Goal: Task Accomplishment & Management: Use online tool/utility

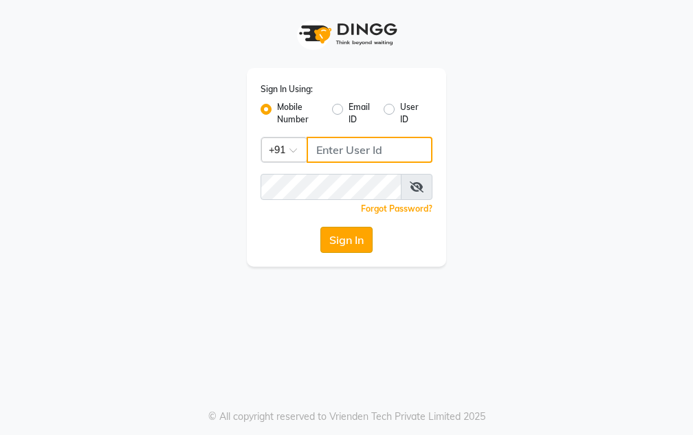
type input "7035125888"
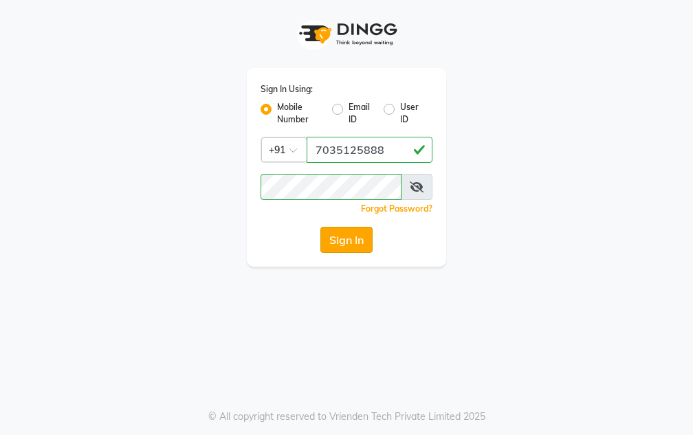
click at [348, 240] on button "Sign In" at bounding box center [346, 240] width 52 height 26
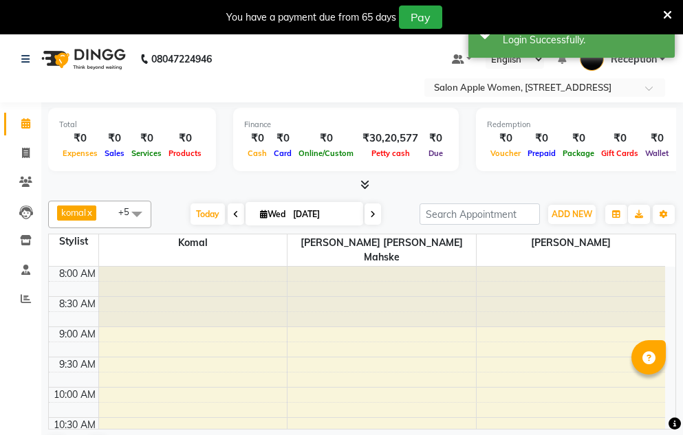
click at [233, 215] on icon at bounding box center [235, 214] width 5 height 8
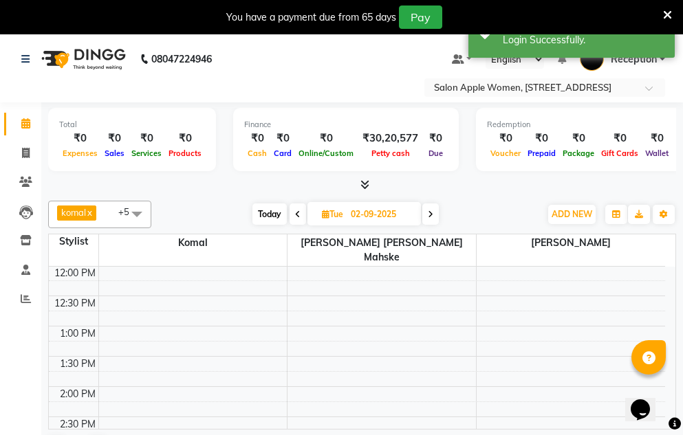
click at [300, 214] on span at bounding box center [297, 213] width 16 height 21
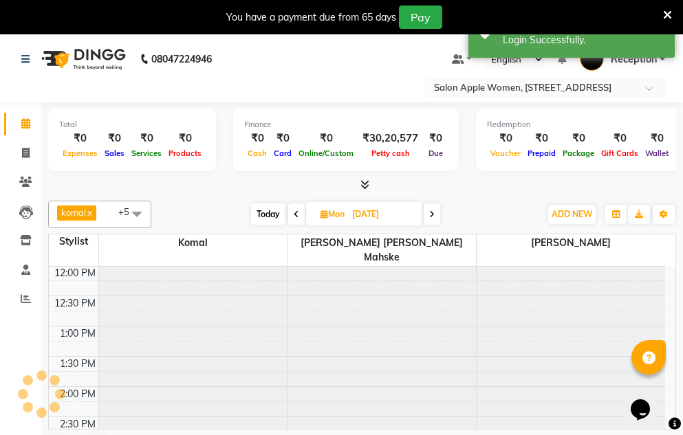
scroll to position [243, 0]
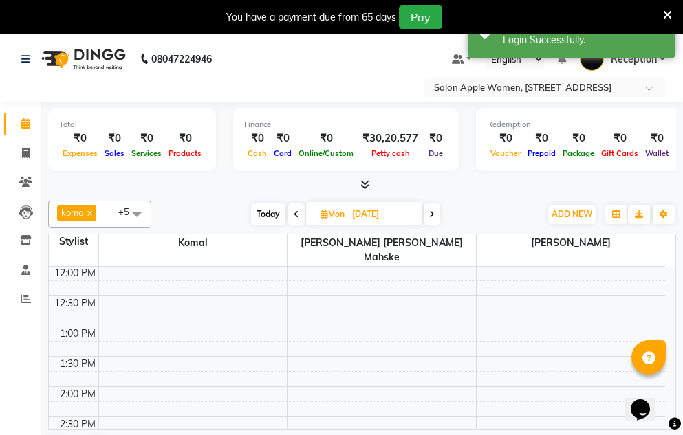
click at [300, 214] on span at bounding box center [296, 213] width 16 height 21
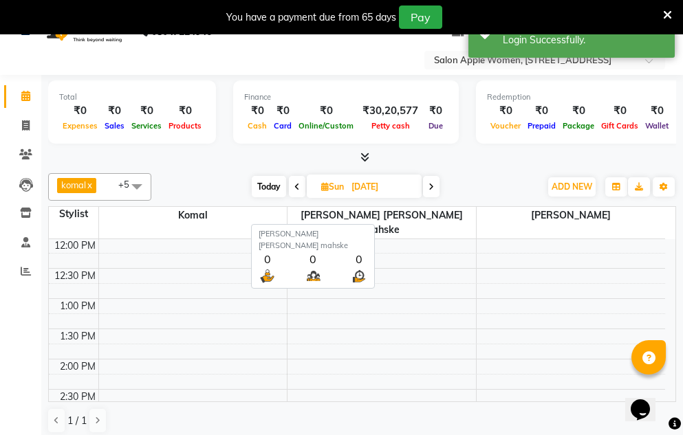
scroll to position [35, 0]
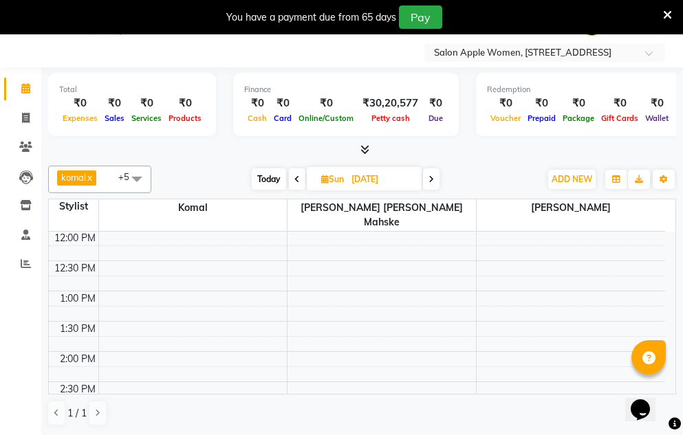
click at [298, 177] on icon at bounding box center [296, 179] width 5 height 8
type input "[DATE]"
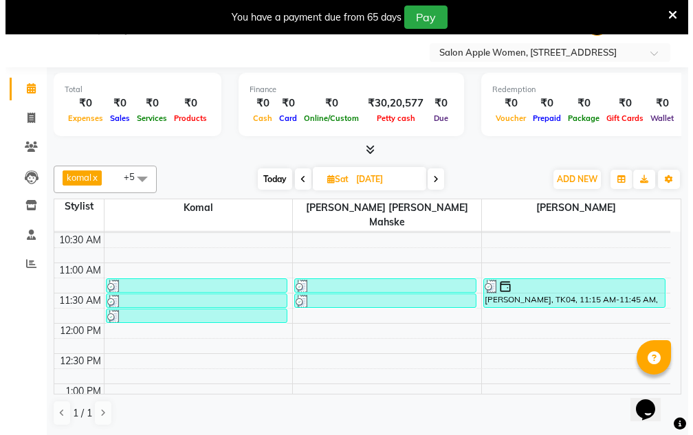
scroll to position [137, 0]
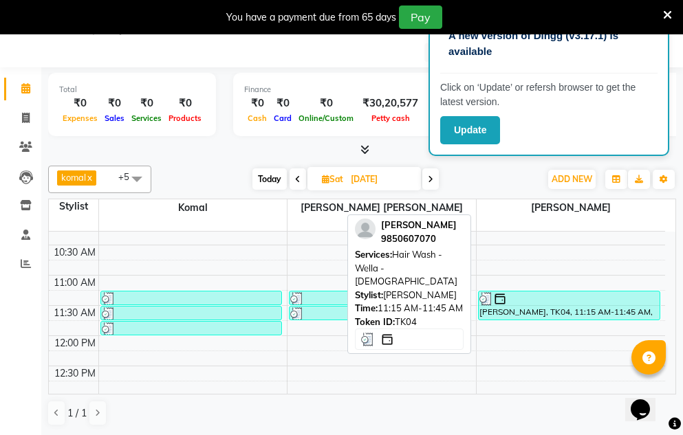
click at [507, 302] on div "[PERSON_NAME], TK04, 11:15 AM-11:45 AM, Hair Wash - Wella - [DEMOGRAPHIC_DATA]" at bounding box center [568, 305] width 181 height 28
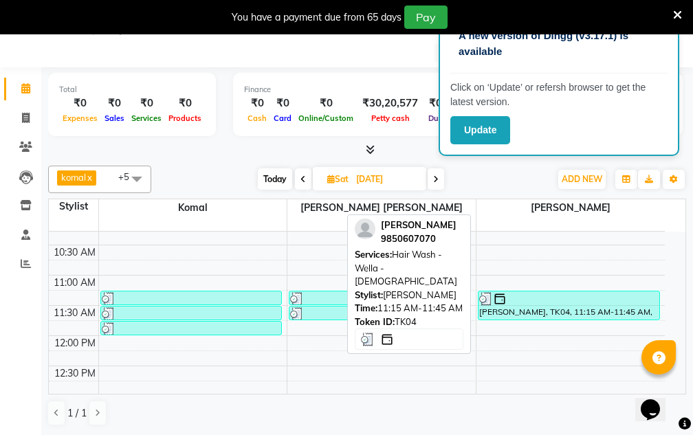
select select "3"
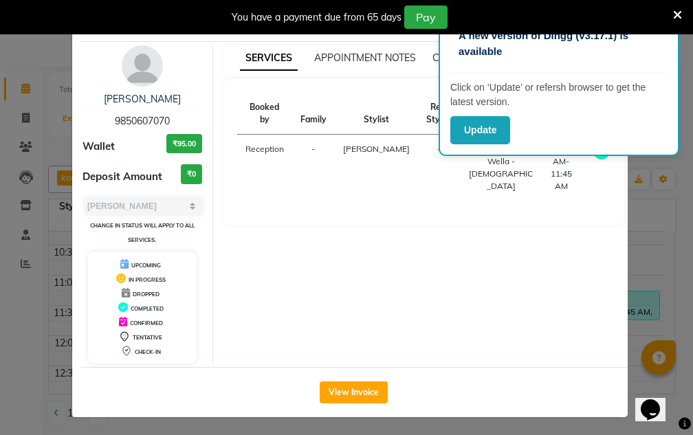
scroll to position [10, 0]
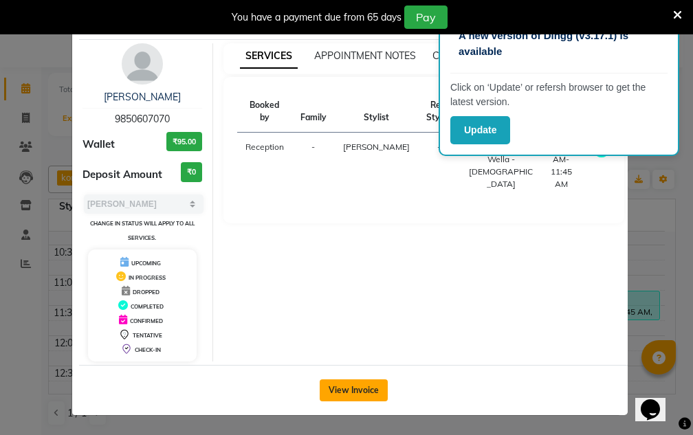
click at [368, 391] on button "View Invoice" at bounding box center [354, 390] width 68 height 22
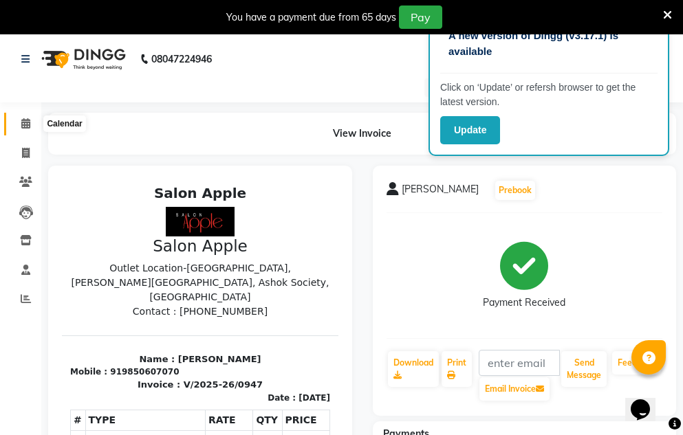
click at [26, 127] on icon at bounding box center [25, 123] width 9 height 10
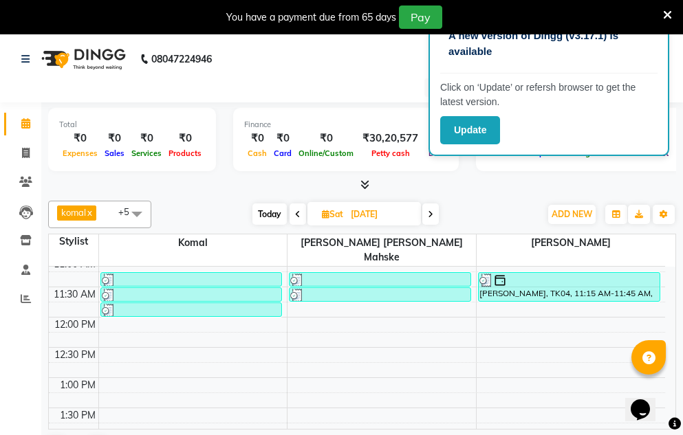
scroll to position [206, 0]
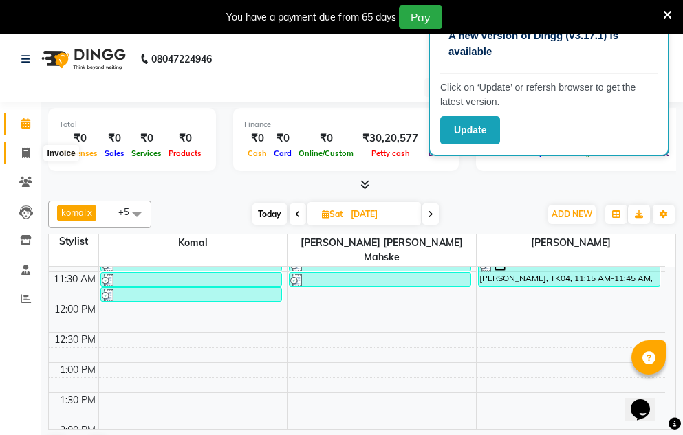
click at [27, 148] on icon at bounding box center [26, 153] width 8 height 10
select select "service"
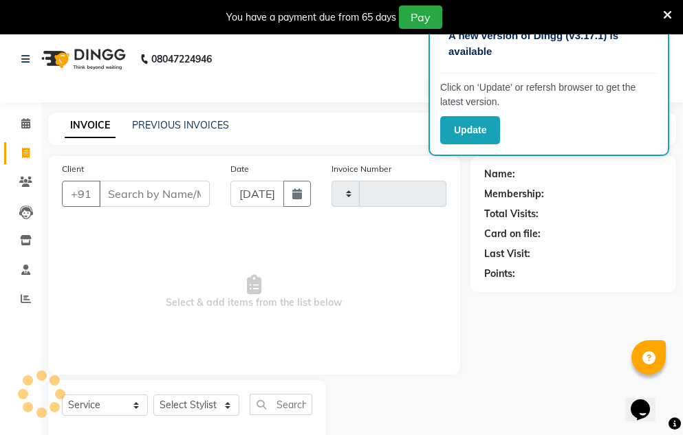
type input "0948"
select select "586"
click at [305, 199] on button "button" at bounding box center [296, 194] width 27 height 26
select select "9"
select select "2025"
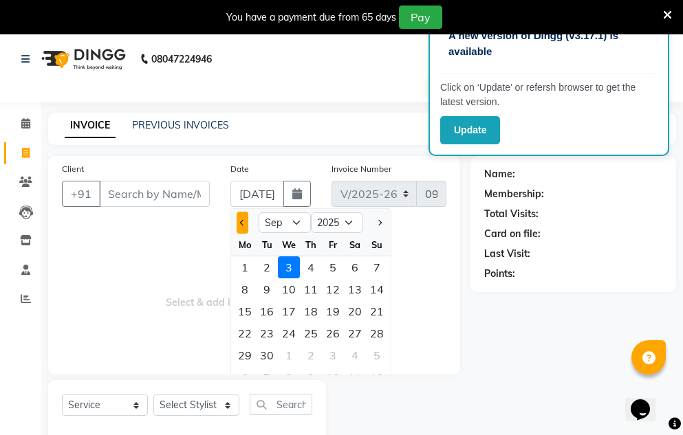
click at [243, 226] on button "Previous month" at bounding box center [242, 223] width 12 height 22
select select "8"
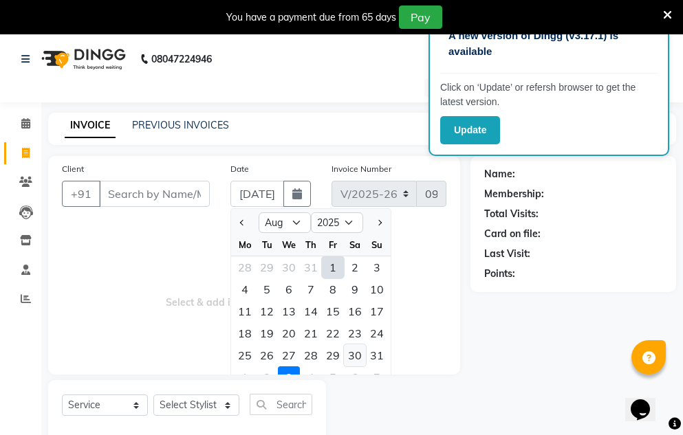
click at [348, 353] on div "30" at bounding box center [355, 355] width 22 height 22
type input "[DATE]"
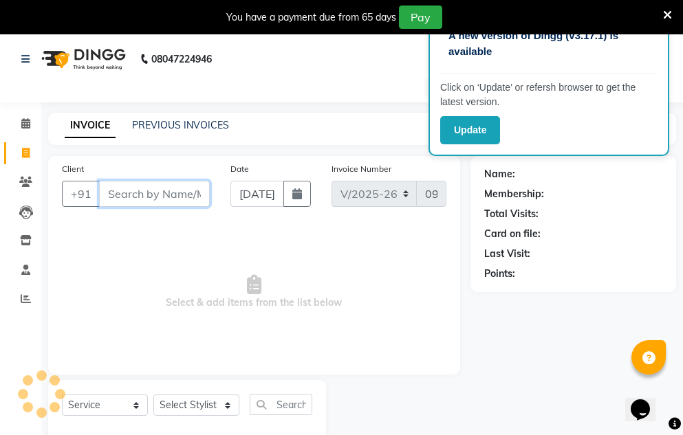
click at [159, 186] on input "Client" at bounding box center [154, 194] width 111 height 26
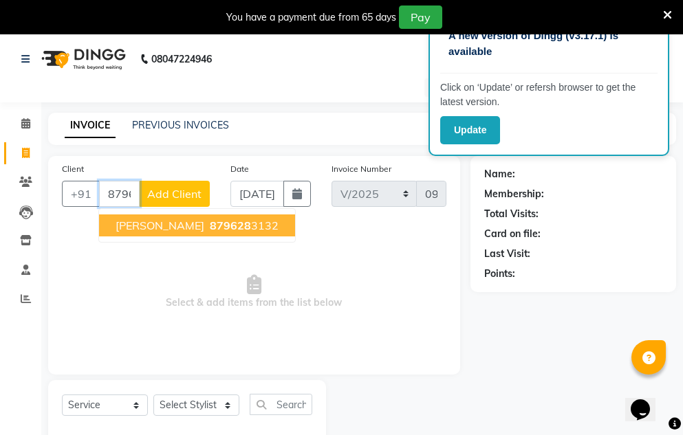
click at [288, 234] on button "[PERSON_NAME] 879628 3132" at bounding box center [197, 225] width 196 height 22
type input "8796283132"
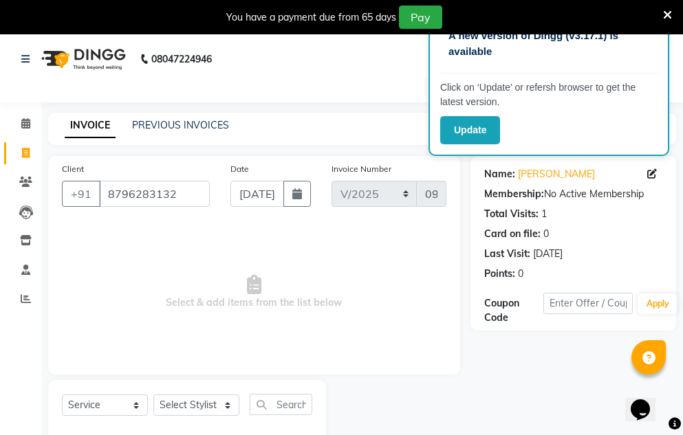
scroll to position [34, 0]
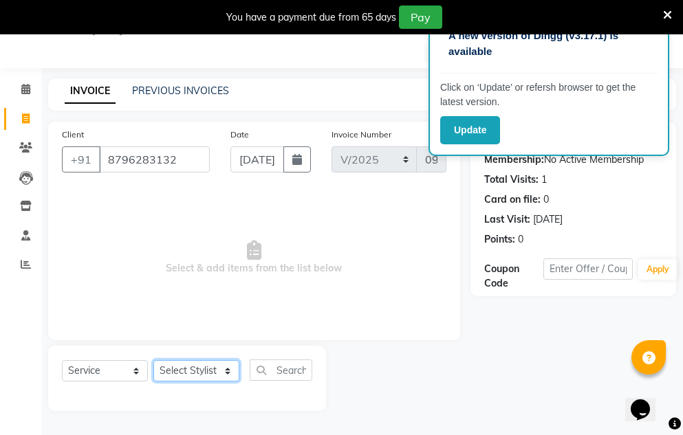
click at [195, 375] on select "Select Stylist [PERSON_NAME] [PERSON_NAME] mahske Archana [PERSON_NAME] [PERSON…" at bounding box center [196, 370] width 86 height 21
select select "63477"
click at [153, 360] on select "Select Stylist [PERSON_NAME] [PERSON_NAME] mahske Archana [PERSON_NAME] [PERSON…" at bounding box center [196, 370] width 86 height 21
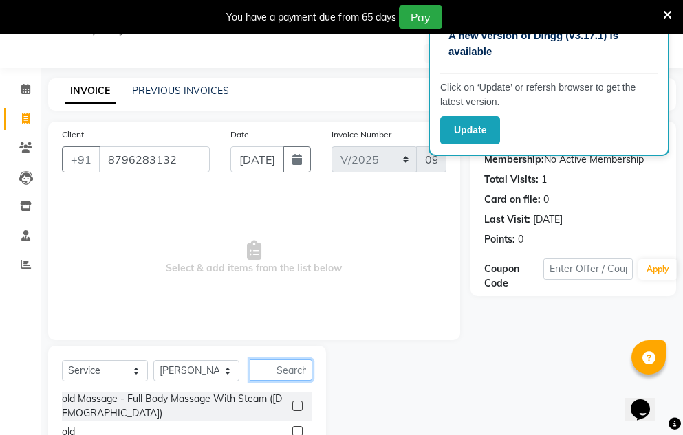
click at [300, 368] on input "text" at bounding box center [281, 370] width 63 height 21
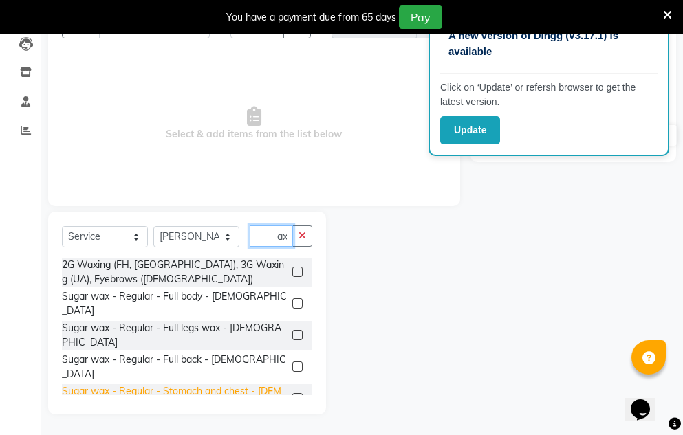
scroll to position [69, 0]
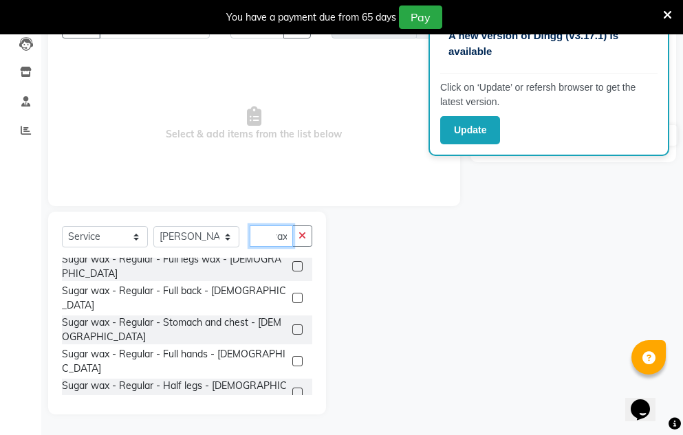
type input "wax"
click at [292, 356] on label at bounding box center [297, 361] width 10 height 10
click at [292, 357] on input "checkbox" at bounding box center [296, 361] width 9 height 9
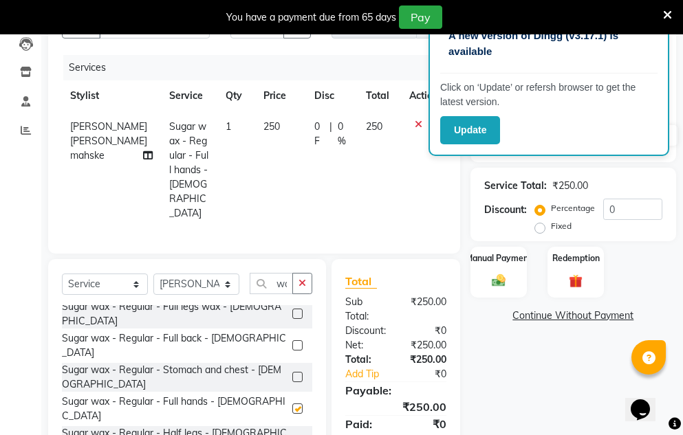
checkbox input "false"
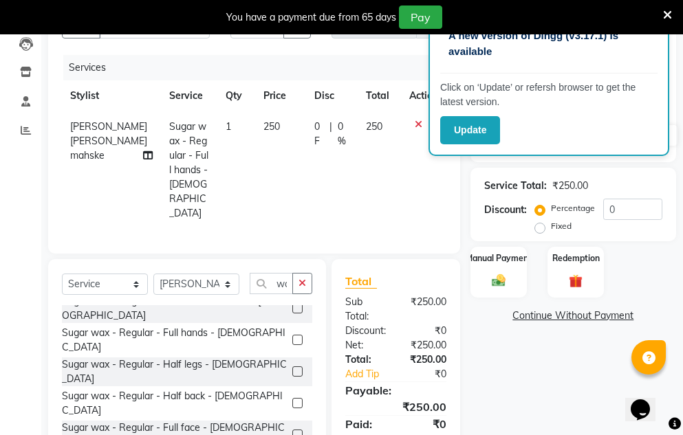
scroll to position [206, 0]
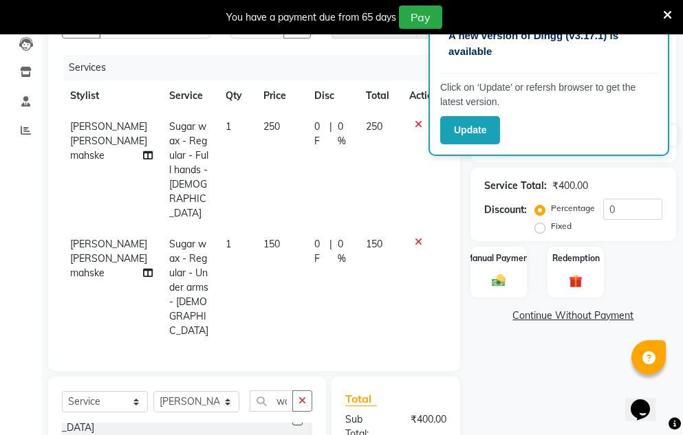
checkbox input "false"
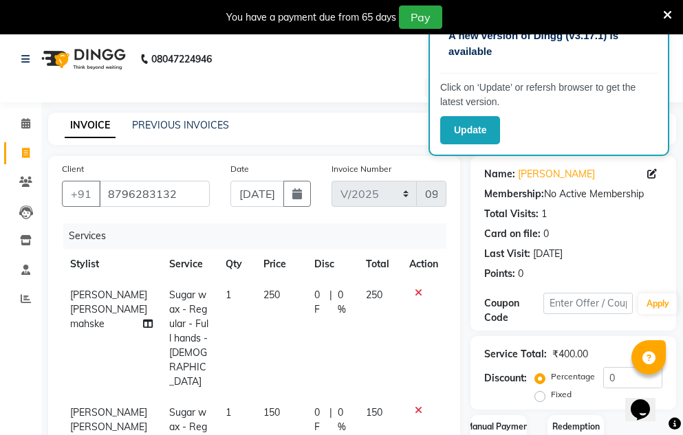
scroll to position [137, 0]
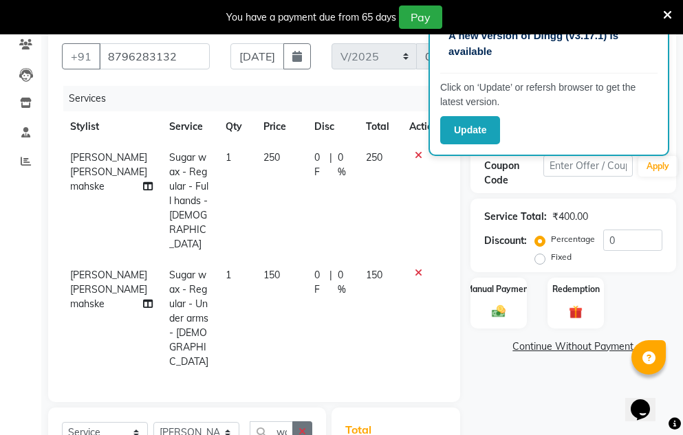
click at [305, 427] on icon "button" at bounding box center [302, 432] width 8 height 10
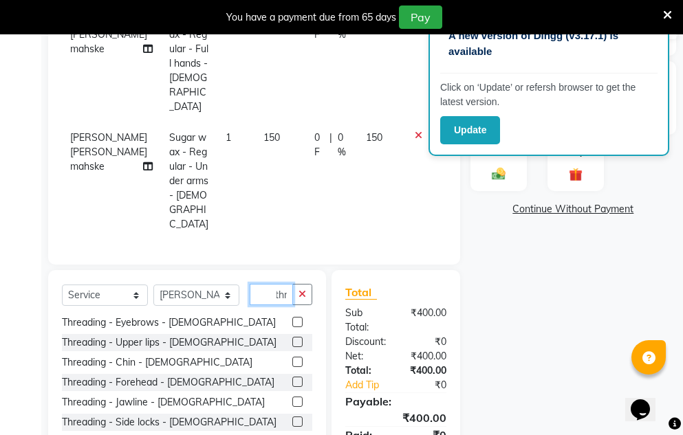
scroll to position [22, 0]
type input "thr"
click at [292, 377] on label at bounding box center [297, 382] width 10 height 10
click at [292, 378] on input "checkbox" at bounding box center [296, 382] width 9 height 9
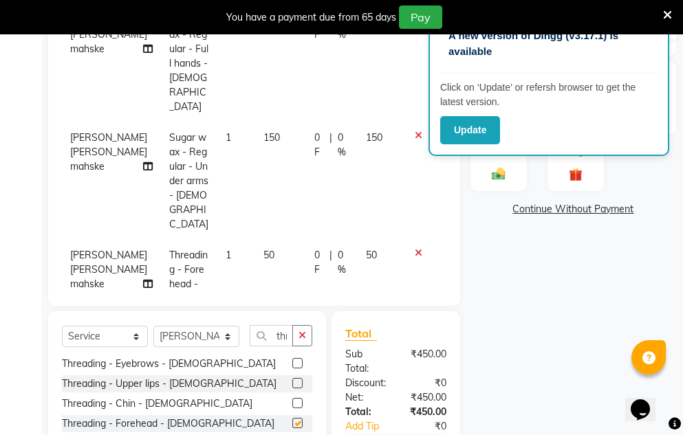
checkbox input "false"
click at [498, 177] on img at bounding box center [498, 174] width 23 height 16
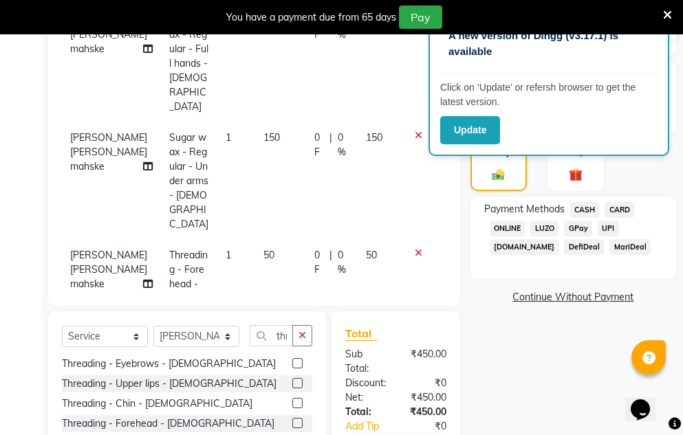
click at [575, 222] on span "GPay" at bounding box center [578, 229] width 28 height 16
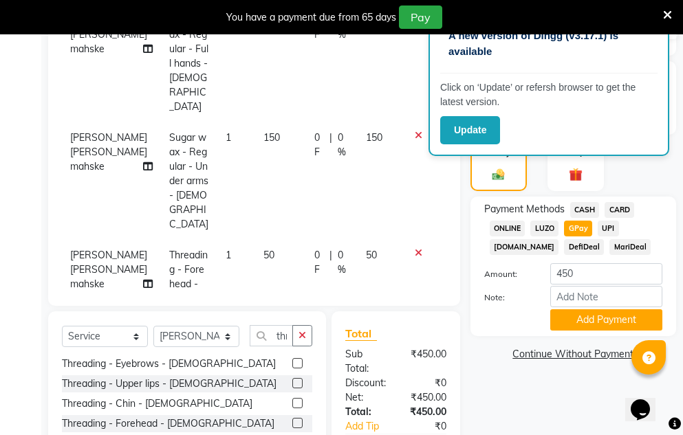
scroll to position [376, 0]
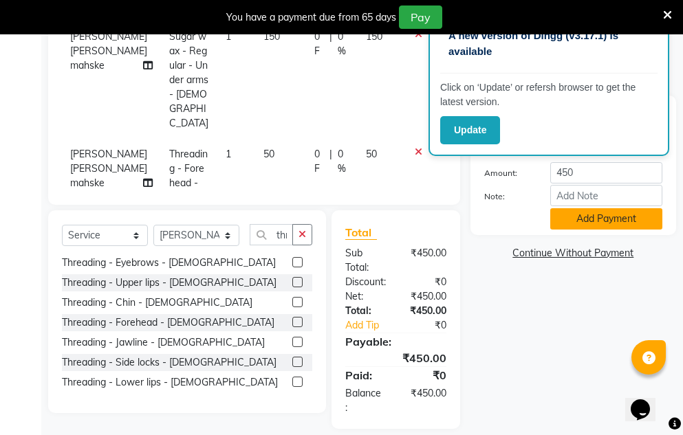
click at [583, 221] on button "Add Payment" at bounding box center [606, 218] width 112 height 21
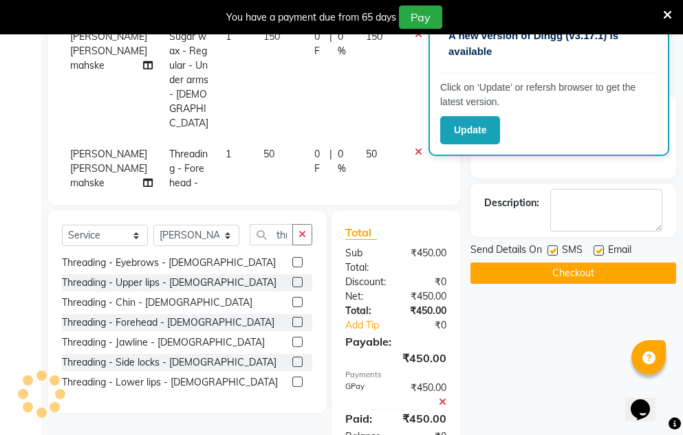
click at [584, 274] on button "Checkout" at bounding box center [573, 273] width 206 height 21
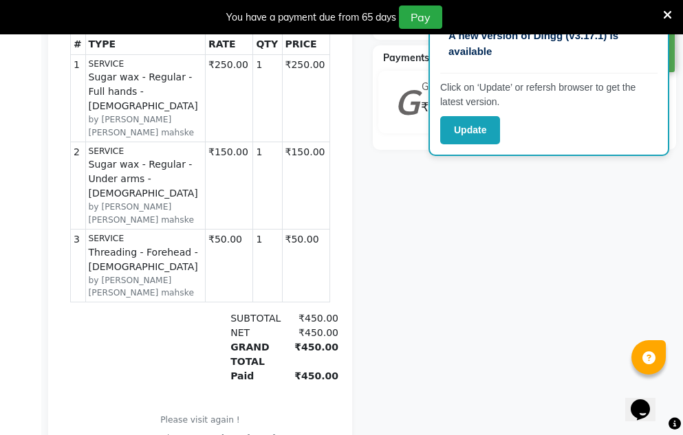
scroll to position [32, 0]
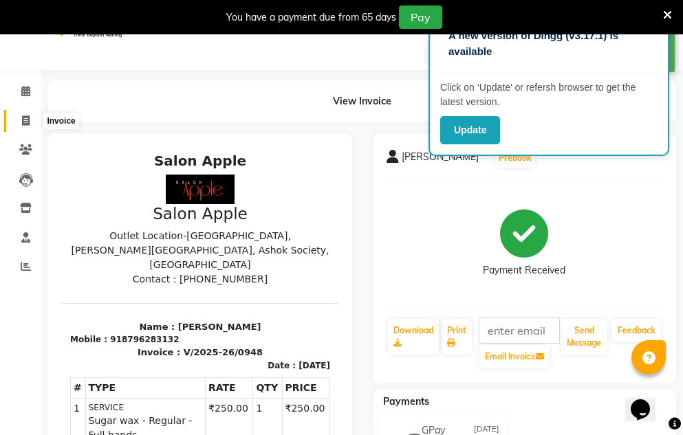
click at [21, 120] on span at bounding box center [26, 121] width 24 height 16
select select "service"
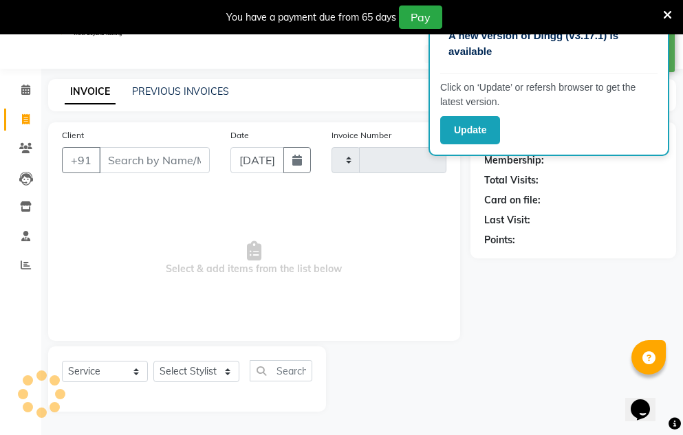
scroll to position [34, 0]
select select "586"
type input "0949"
click at [290, 157] on button "button" at bounding box center [296, 159] width 27 height 26
select select "9"
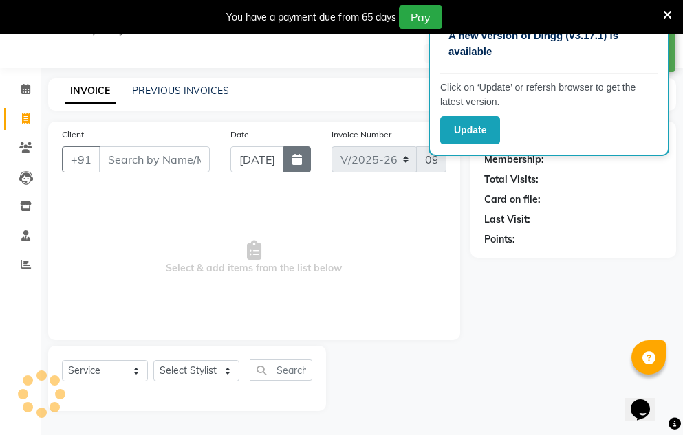
select select "2025"
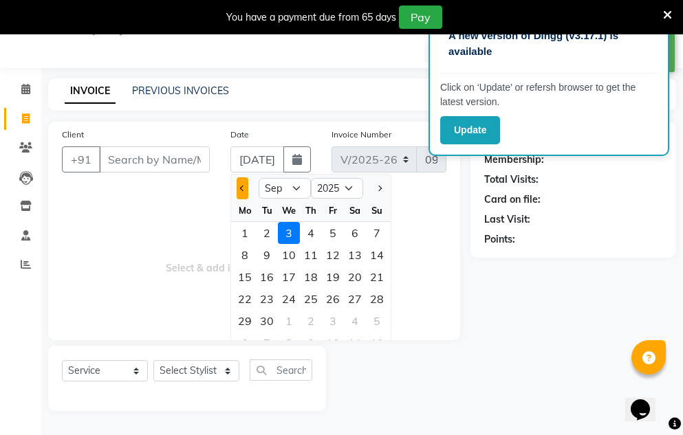
click at [236, 188] on button "Previous month" at bounding box center [242, 188] width 12 height 22
select select "8"
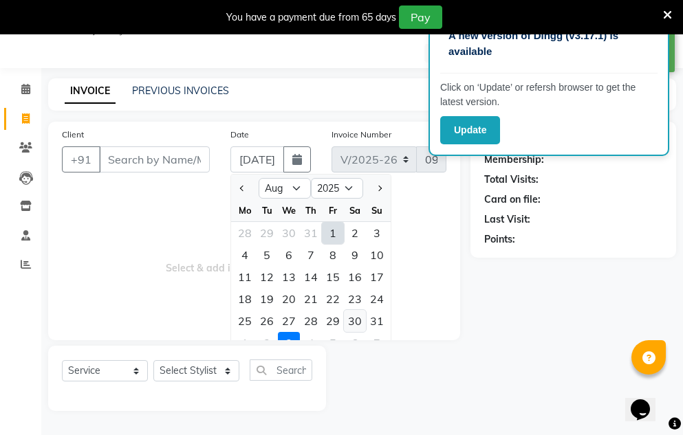
click at [353, 318] on div "30" at bounding box center [355, 321] width 22 height 22
type input "[DATE]"
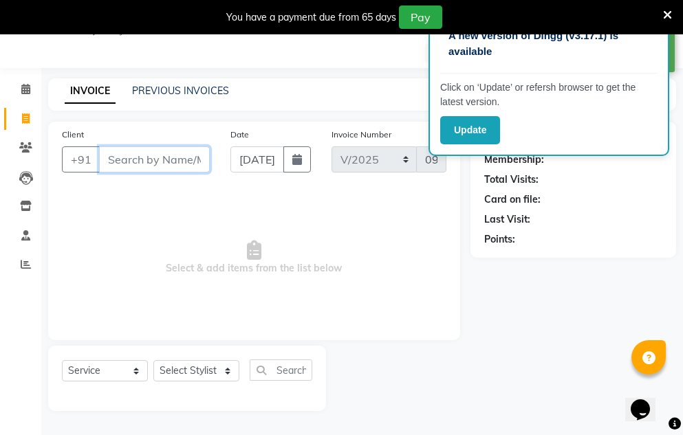
click at [156, 169] on input "Client" at bounding box center [154, 159] width 111 height 26
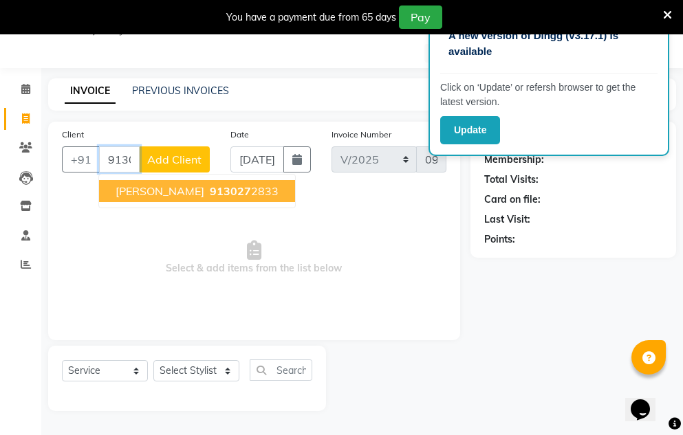
drag, startPoint x: 209, startPoint y: 191, endPoint x: 223, endPoint y: 265, distance: 74.8
click at [210, 195] on span "913027" at bounding box center [230, 191] width 41 height 14
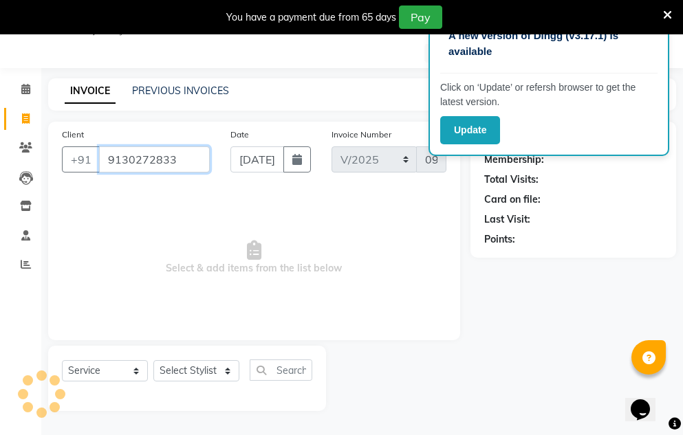
type input "9130272833"
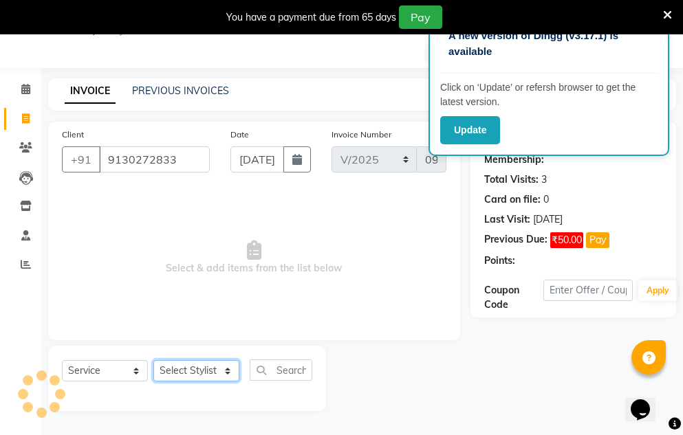
click at [229, 363] on select "Select Stylist [PERSON_NAME] [PERSON_NAME] mahske Archana [PERSON_NAME] [PERSON…" at bounding box center [196, 370] width 86 height 21
select select "63477"
click at [153, 360] on select "Select Stylist [PERSON_NAME] [PERSON_NAME] mahske Archana [PERSON_NAME] [PERSON…" at bounding box center [196, 370] width 86 height 21
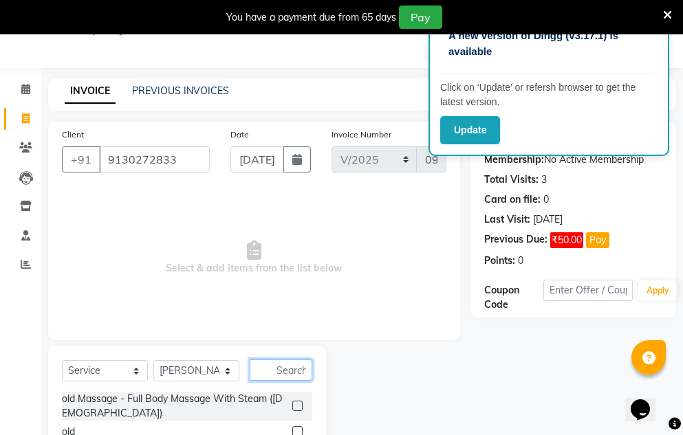
click at [299, 366] on input "text" at bounding box center [281, 370] width 63 height 21
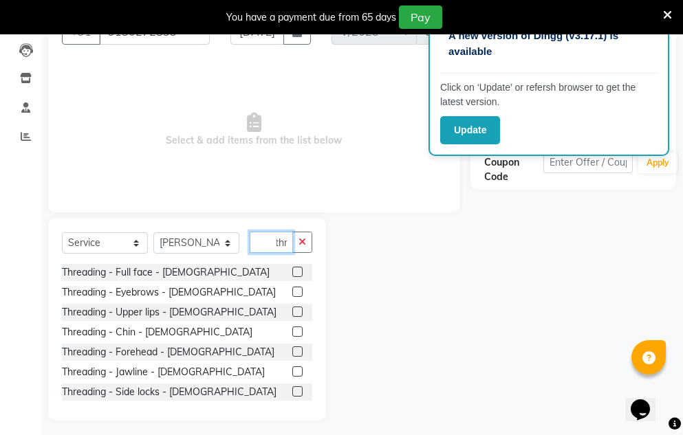
scroll to position [168, 0]
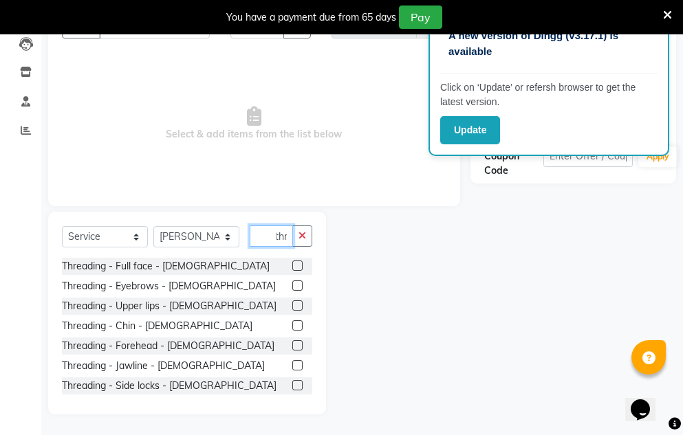
type input "thr"
click at [292, 344] on label at bounding box center [297, 345] width 10 height 10
click at [292, 344] on input "checkbox" at bounding box center [296, 346] width 9 height 9
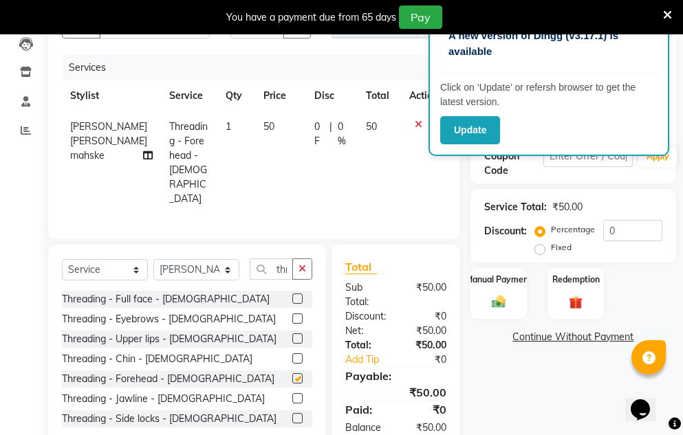
checkbox input "false"
click at [292, 333] on label at bounding box center [297, 338] width 10 height 10
click at [292, 335] on input "checkbox" at bounding box center [296, 339] width 9 height 9
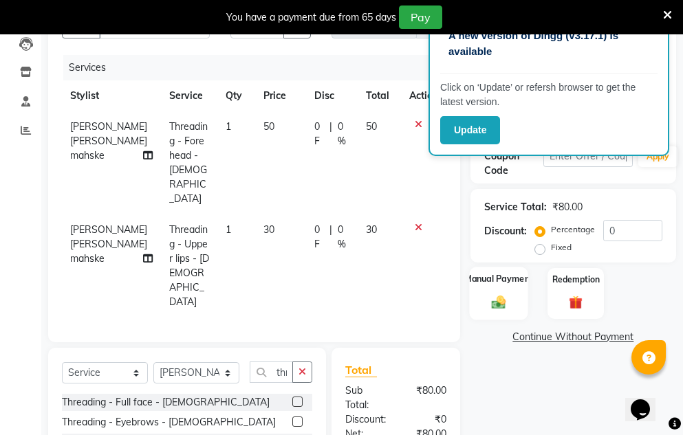
checkbox input "false"
click at [500, 300] on img at bounding box center [498, 302] width 23 height 16
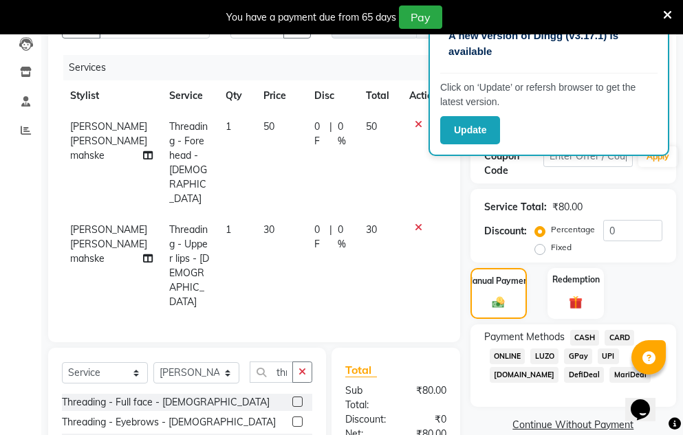
click at [580, 354] on span "GPay" at bounding box center [578, 357] width 28 height 16
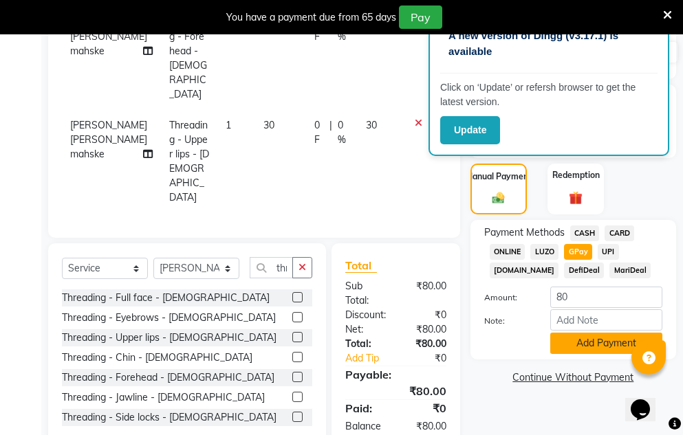
click at [574, 350] on button "Add Payment" at bounding box center [606, 343] width 112 height 21
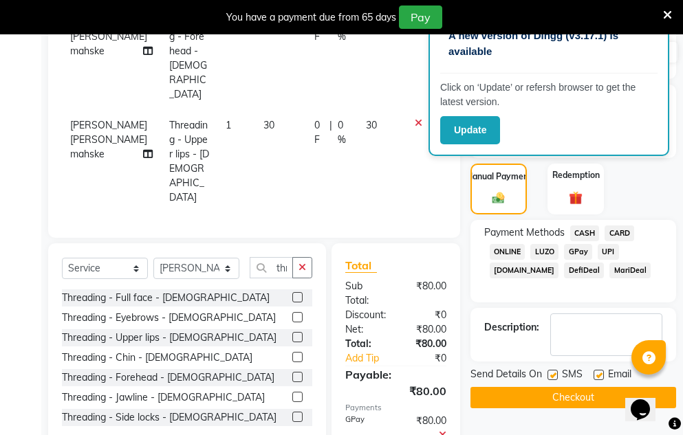
click at [553, 399] on button "Checkout" at bounding box center [573, 397] width 206 height 21
